Goal: Task Accomplishment & Management: Use online tool/utility

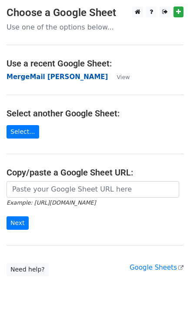
click at [42, 79] on strong "MergeMail [PERSON_NAME]" at bounding box center [57, 77] width 101 height 8
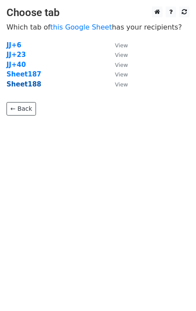
click at [28, 88] on strong "Sheet188" at bounding box center [24, 84] width 35 height 8
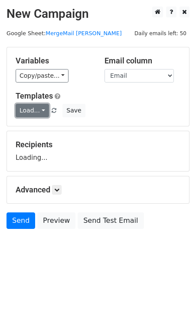
click at [36, 112] on link "Load..." at bounding box center [32, 110] width 33 height 13
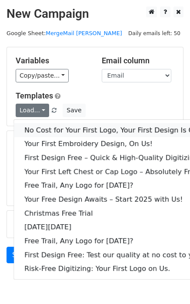
click at [57, 129] on link "No Cost for Your First Logo, Your First Design Is On Us!" at bounding box center [118, 130] width 208 height 14
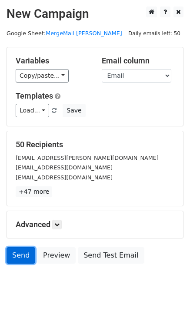
click at [12, 255] on link "Send" at bounding box center [21, 255] width 29 height 17
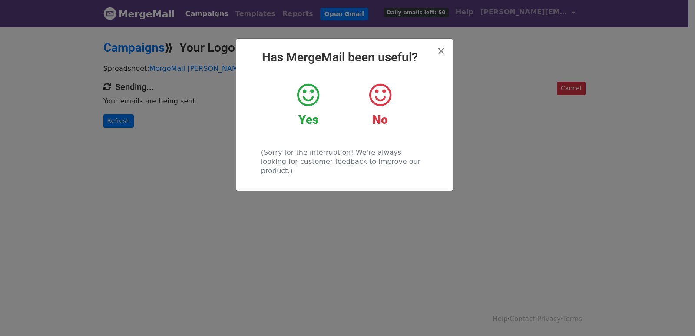
click at [165, 89] on div "× Has MergeMail been useful? Yes No (Sorry for the interruption! We're always l…" at bounding box center [347, 181] width 695 height 310
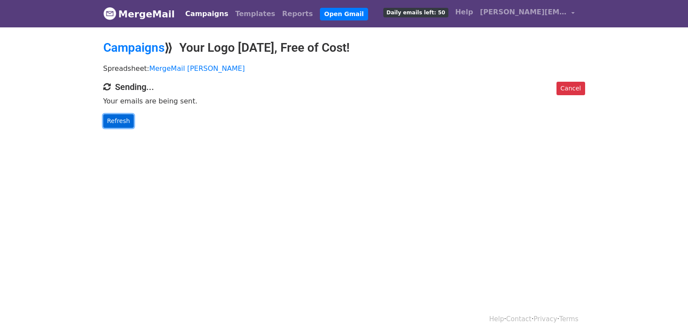
click at [127, 124] on link "Refresh" at bounding box center [118, 120] width 31 height 13
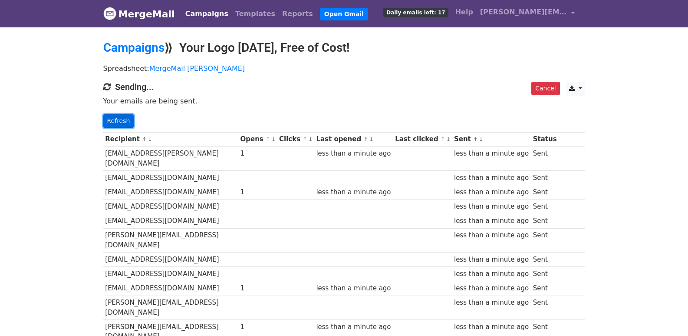
click at [114, 117] on link "Refresh" at bounding box center [118, 120] width 31 height 13
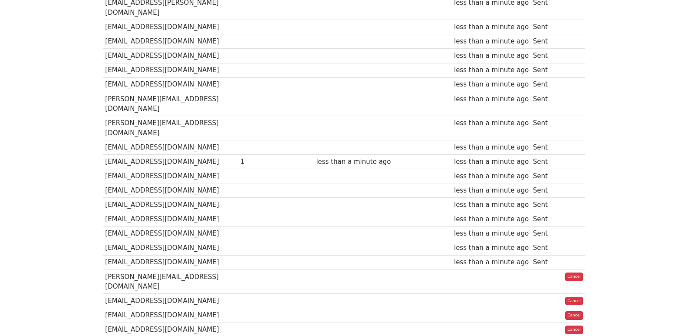
scroll to position [579, 0]
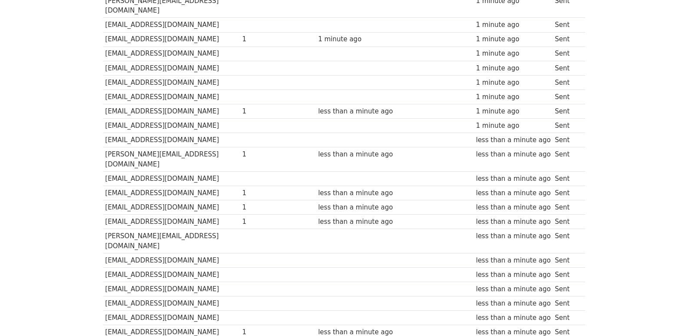
scroll to position [605, 0]
